Goal: Task Accomplishment & Management: Manage account settings

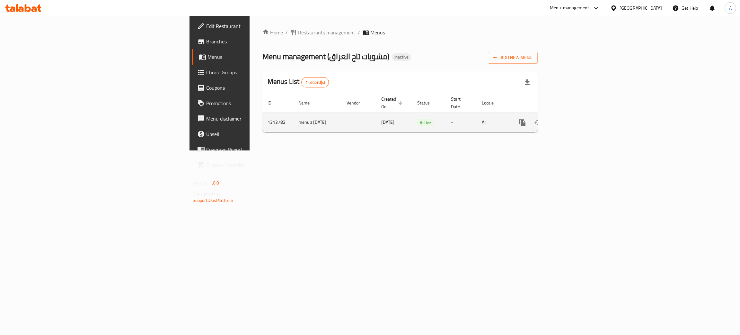
click at [573, 119] on icon "enhanced table" at bounding box center [569, 123] width 8 height 8
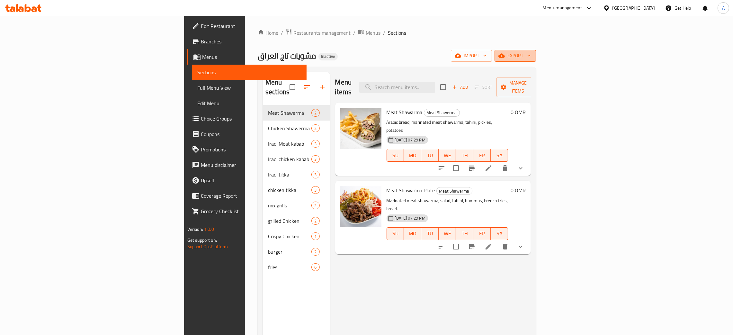
click at [532, 53] on icon "button" at bounding box center [528, 55] width 6 height 6
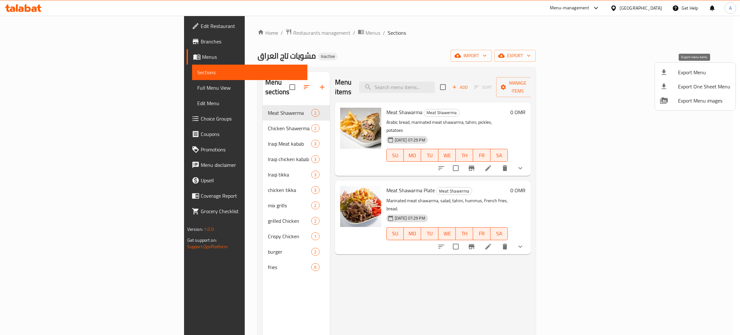
click at [681, 71] on span "Export Menu" at bounding box center [704, 72] width 52 height 8
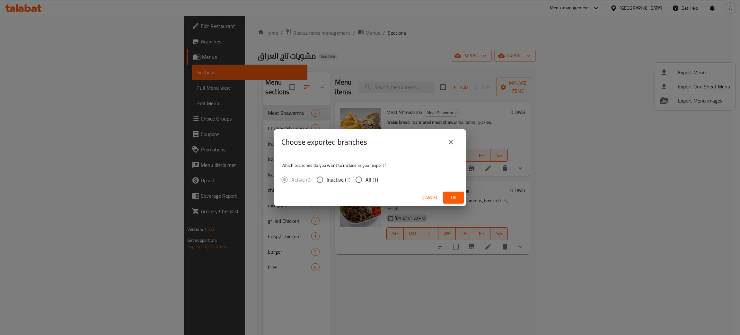
click at [453, 196] on span "Ok" at bounding box center [453, 197] width 10 height 8
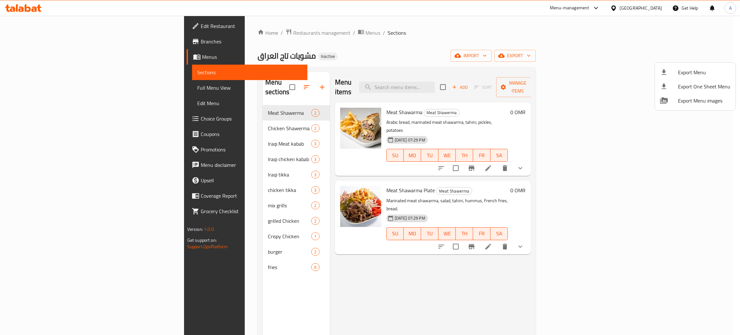
click at [652, 6] on div at bounding box center [370, 167] width 740 height 335
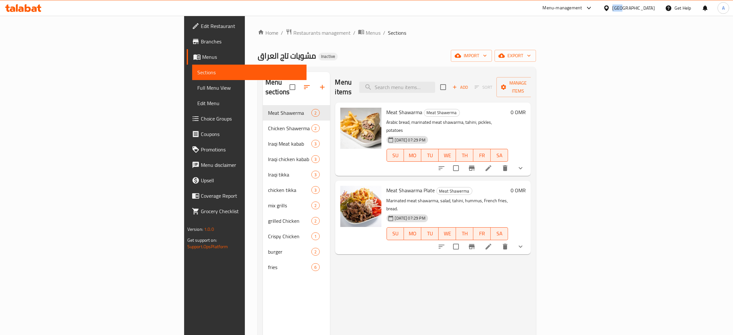
click at [652, 6] on div "[GEOGRAPHIC_DATA]" at bounding box center [633, 7] width 42 height 7
click at [565, 142] on div "[GEOGRAPHIC_DATA]" at bounding box center [585, 138] width 42 height 7
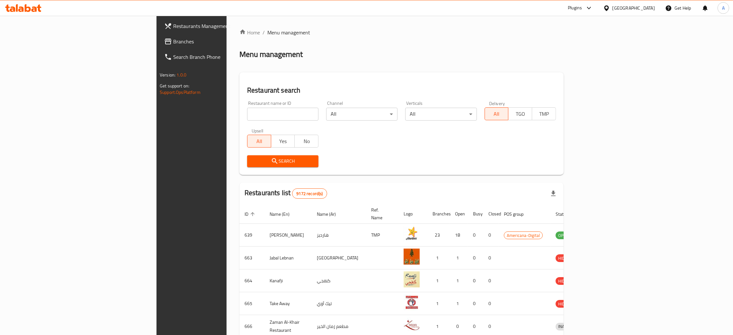
click at [247, 114] on input "search" at bounding box center [282, 114] width 71 height 13
paste input "Good women restaurant"
type input "Good women restaurant"
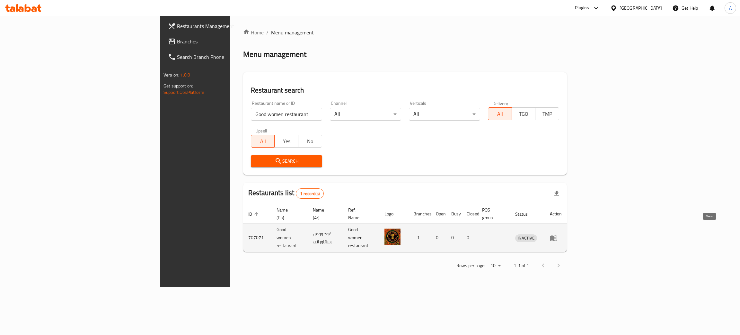
click at [556, 237] on icon "enhanced table" at bounding box center [555, 238] width 2 height 3
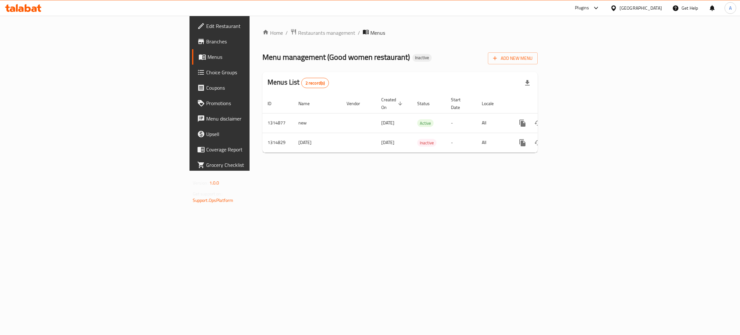
click at [660, 7] on div "[GEOGRAPHIC_DATA]" at bounding box center [641, 7] width 42 height 7
click at [604, 165] on div "[GEOGRAPHIC_DATA]" at bounding box center [592, 168] width 42 height 7
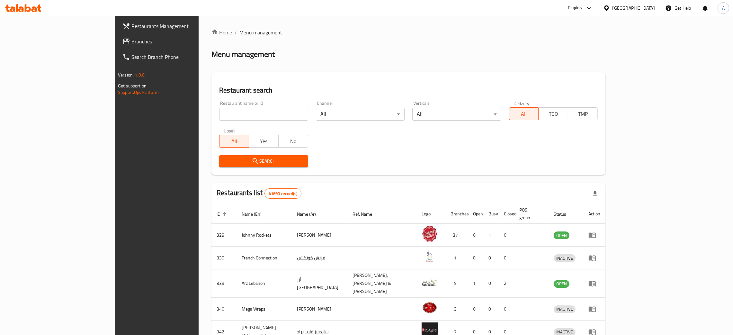
click at [225, 112] on input "search" at bounding box center [263, 114] width 89 height 13
paste input "Mille feuille Patisserie"
type input "Mille feuille Patisserie"
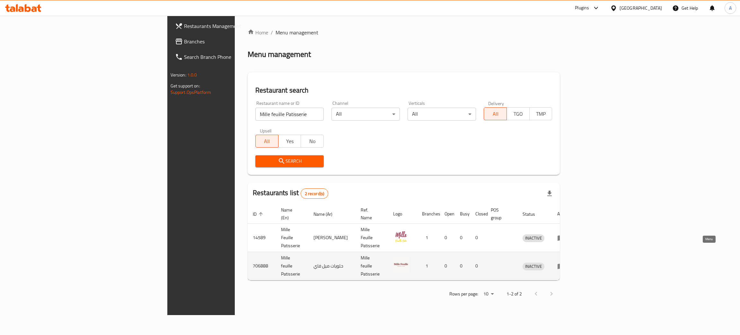
click at [565, 262] on icon "enhanced table" at bounding box center [561, 266] width 8 height 8
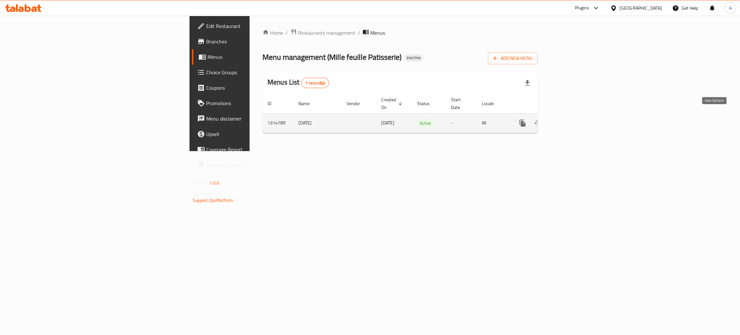
click at [573, 119] on icon "enhanced table" at bounding box center [569, 123] width 8 height 8
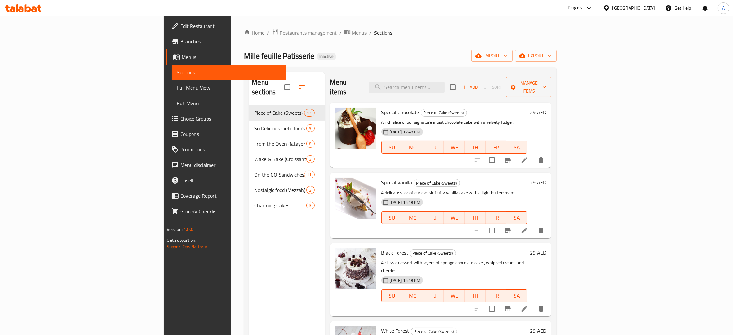
drag, startPoint x: 24, startPoint y: 40, endPoint x: 38, endPoint y: 38, distance: 13.7
click at [180, 40] on span "Branches" at bounding box center [230, 42] width 101 height 8
